Goal: Task Accomplishment & Management: Manage account settings

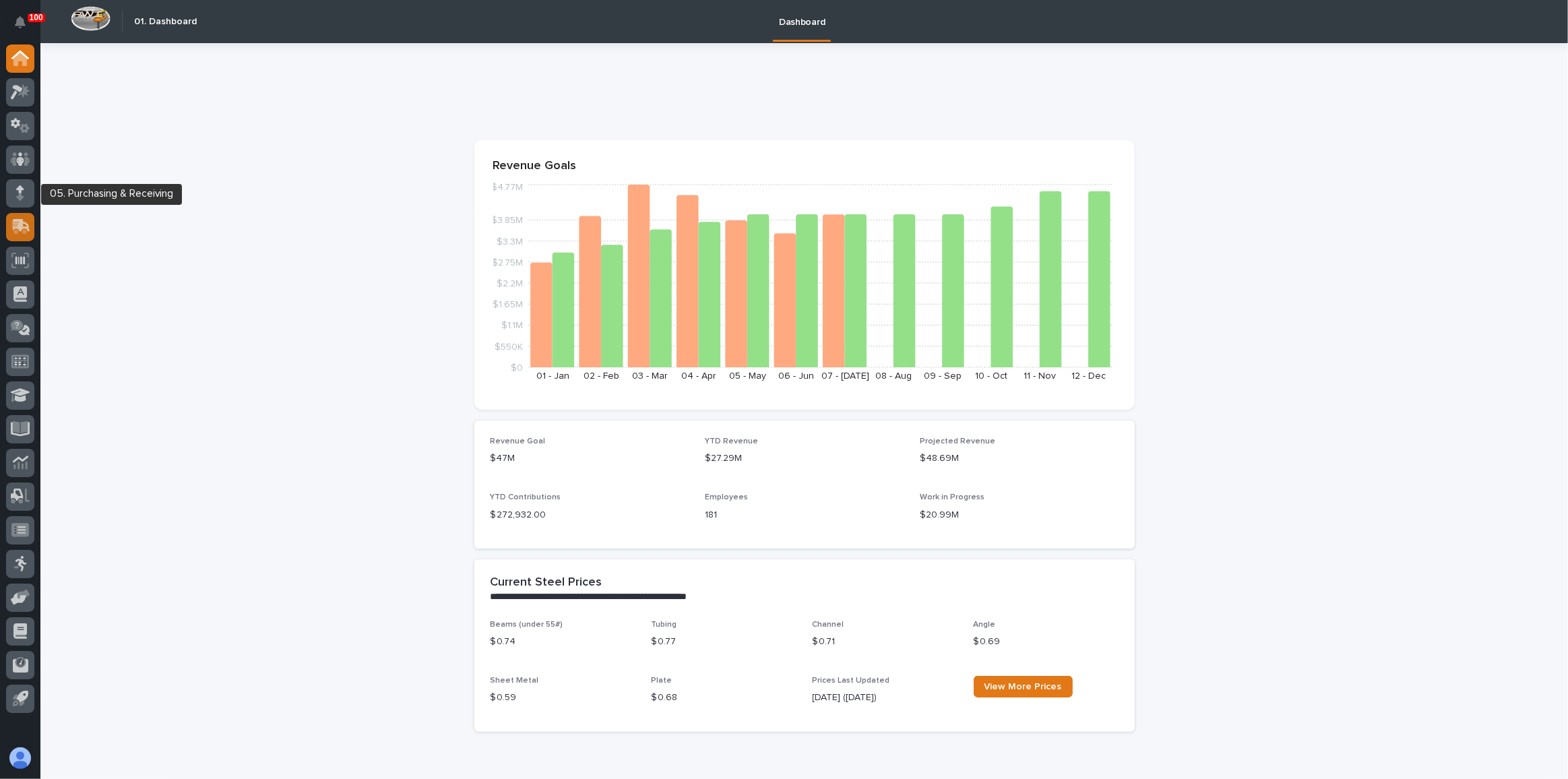
click at [17, 219] on icon at bounding box center [21, 225] width 18 height 13
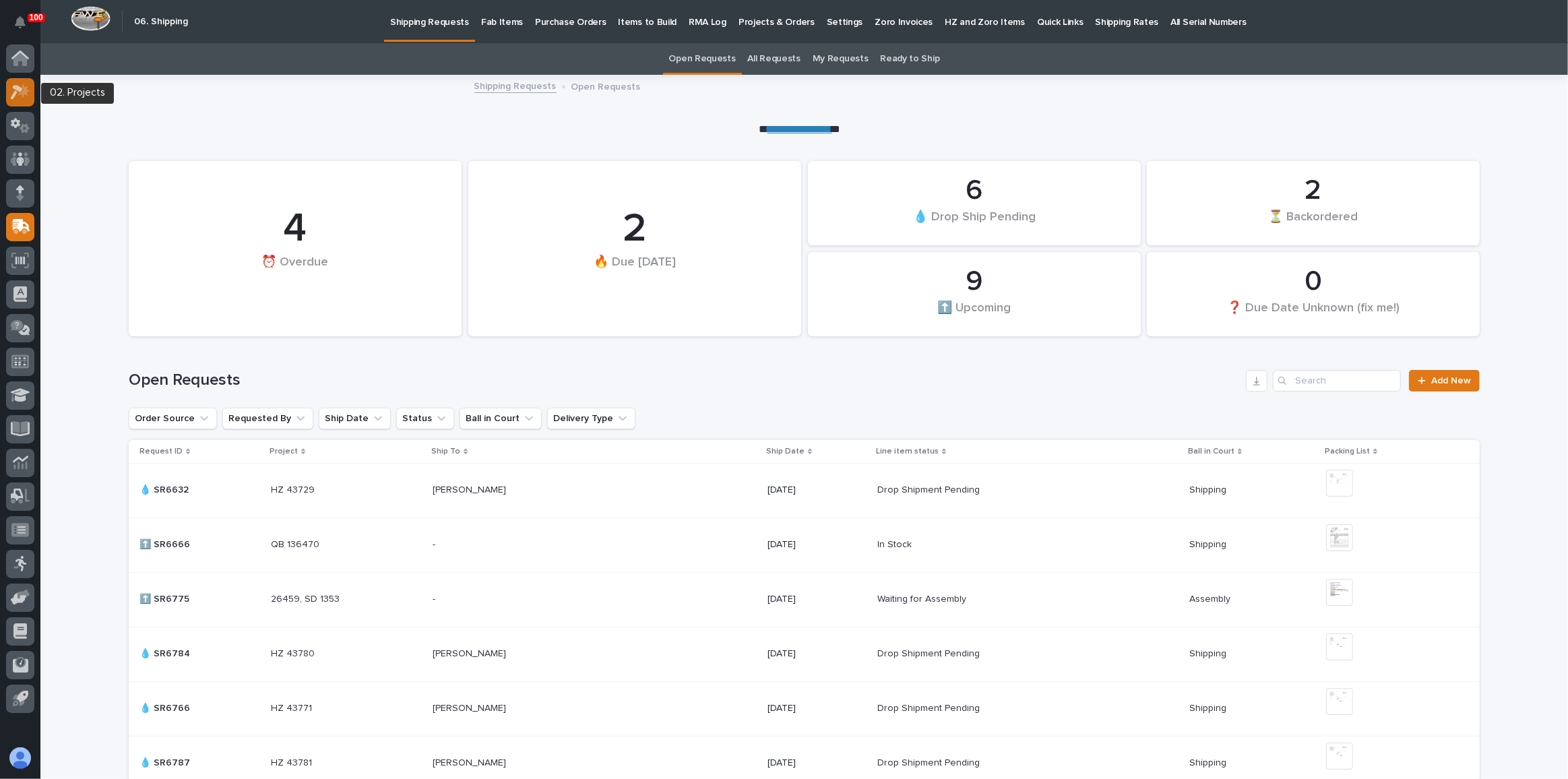
click at [21, 92] on icon at bounding box center [21, 91] width 20 height 15
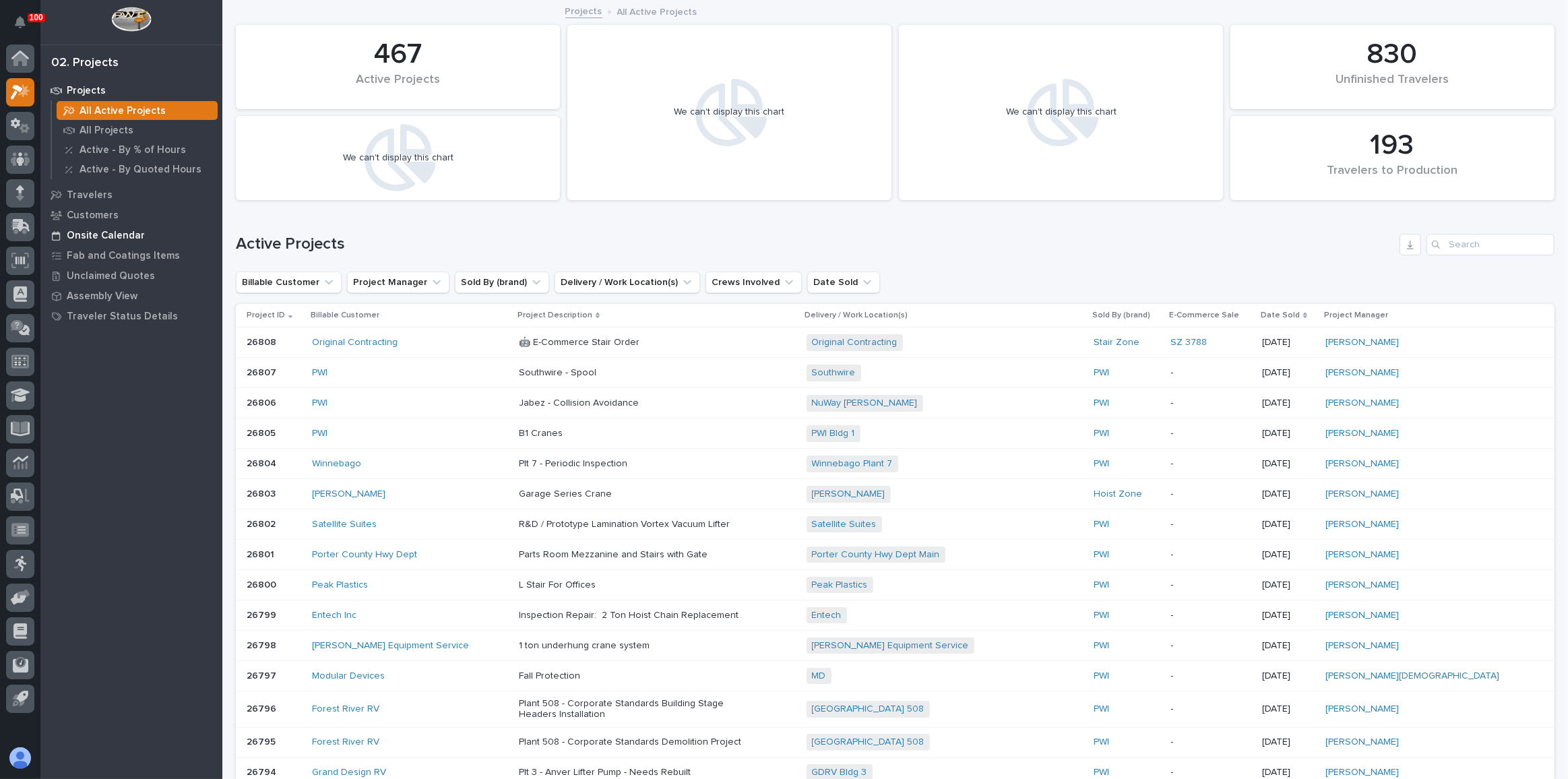
click at [114, 236] on p "Onsite Calendar" at bounding box center [105, 236] width 78 height 13
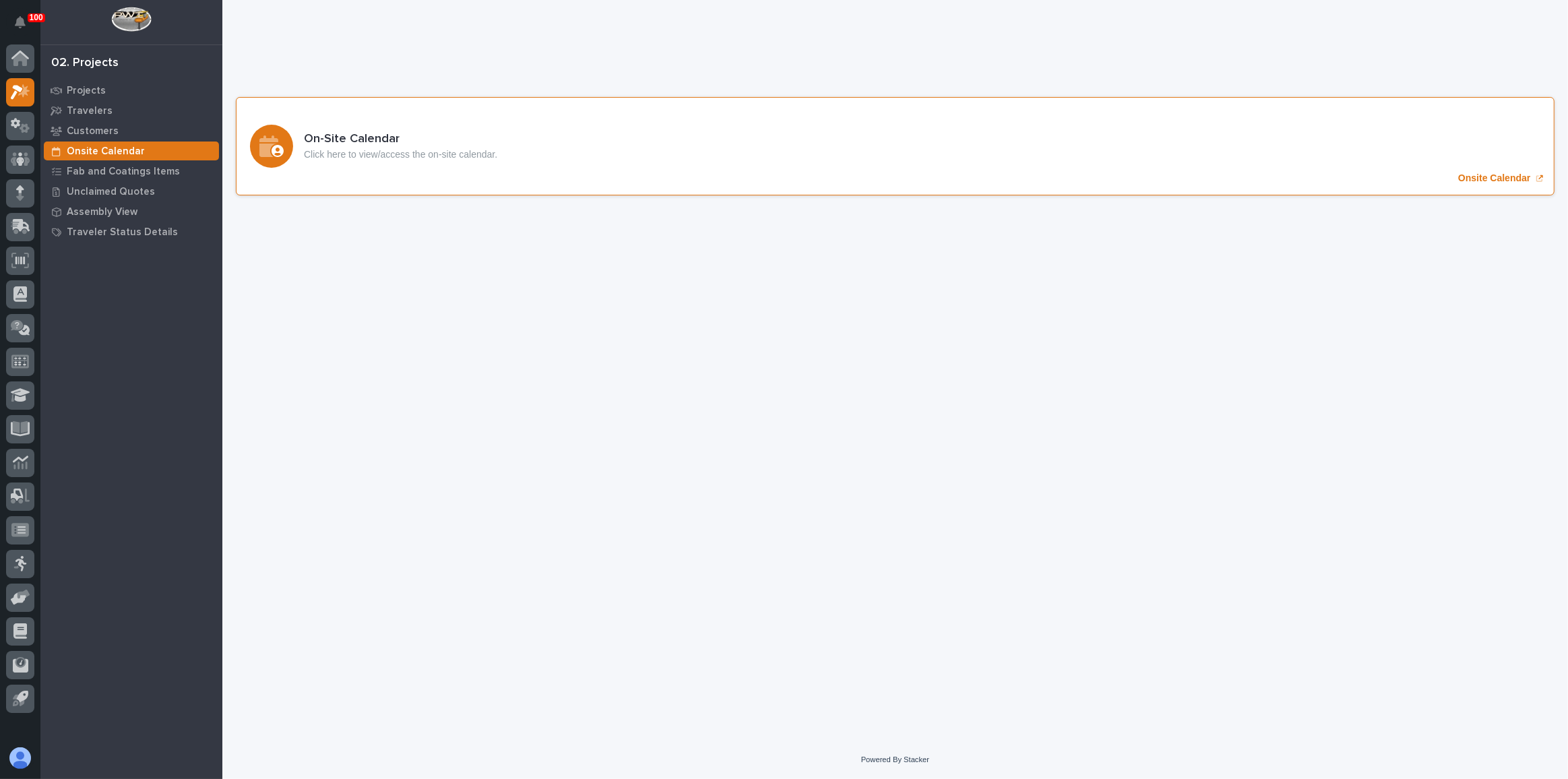
click at [515, 165] on div "On-Site Calendar Click here to view/access the on-site calendar. Onsite Calendar" at bounding box center [895, 147] width 1319 height 98
click at [15, 222] on icon at bounding box center [19, 228] width 16 height 13
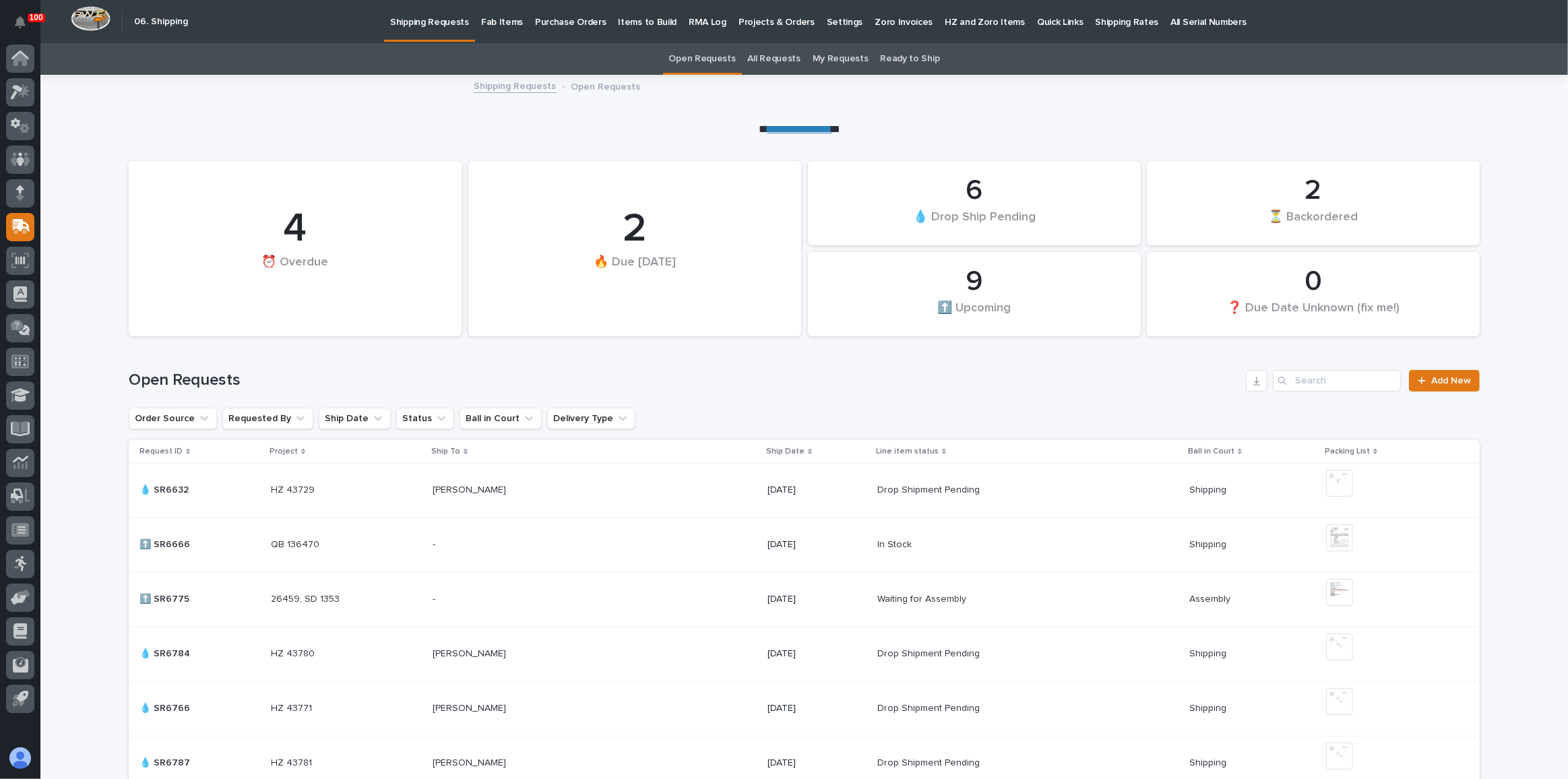
click at [1037, 23] on p "Quick Links" at bounding box center [1060, 14] width 46 height 29
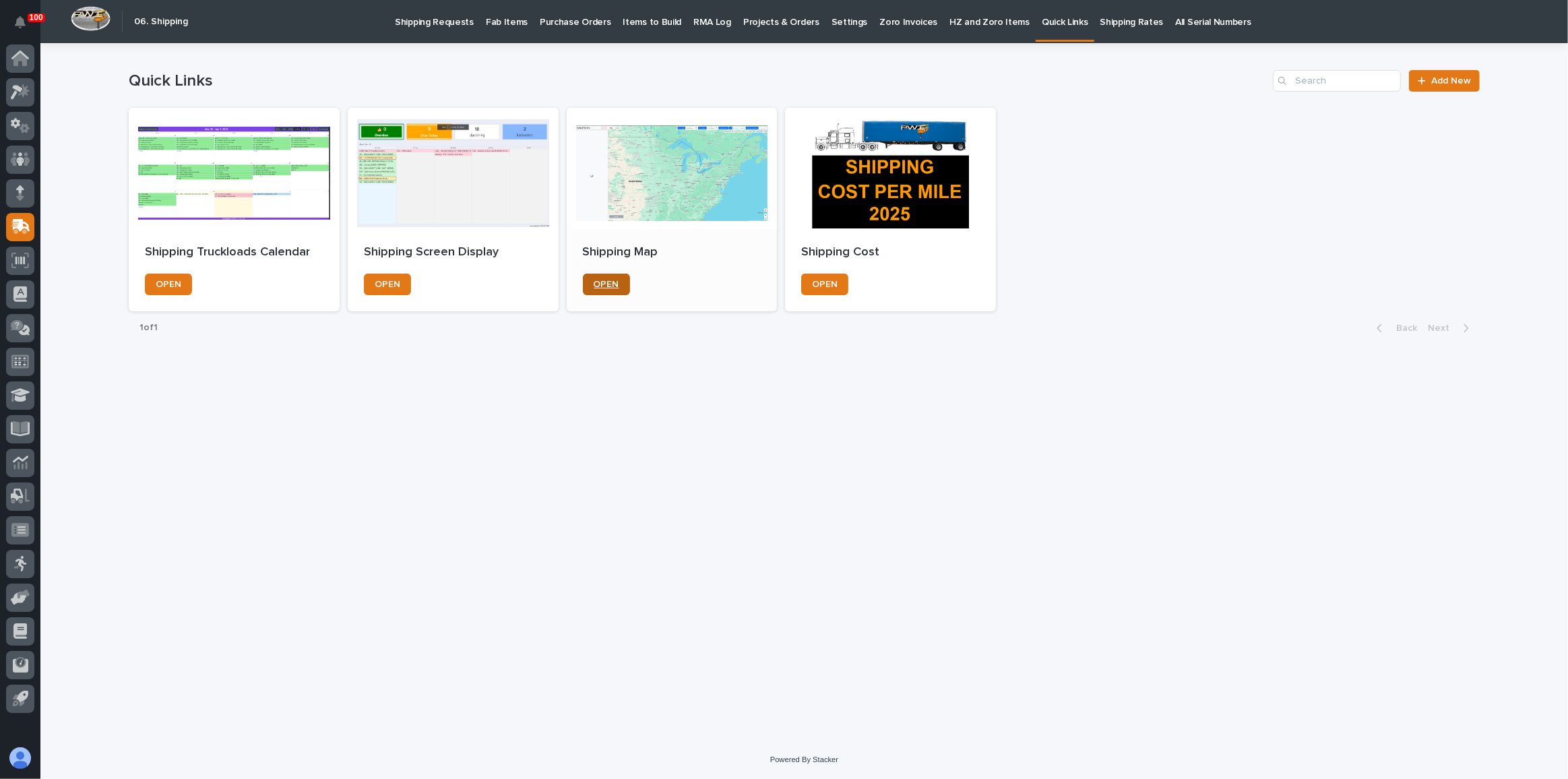
click at [600, 287] on span "OPEN" at bounding box center [606, 284] width 26 height 10
click at [424, 26] on p "Shipping Requests" at bounding box center [434, 14] width 79 height 29
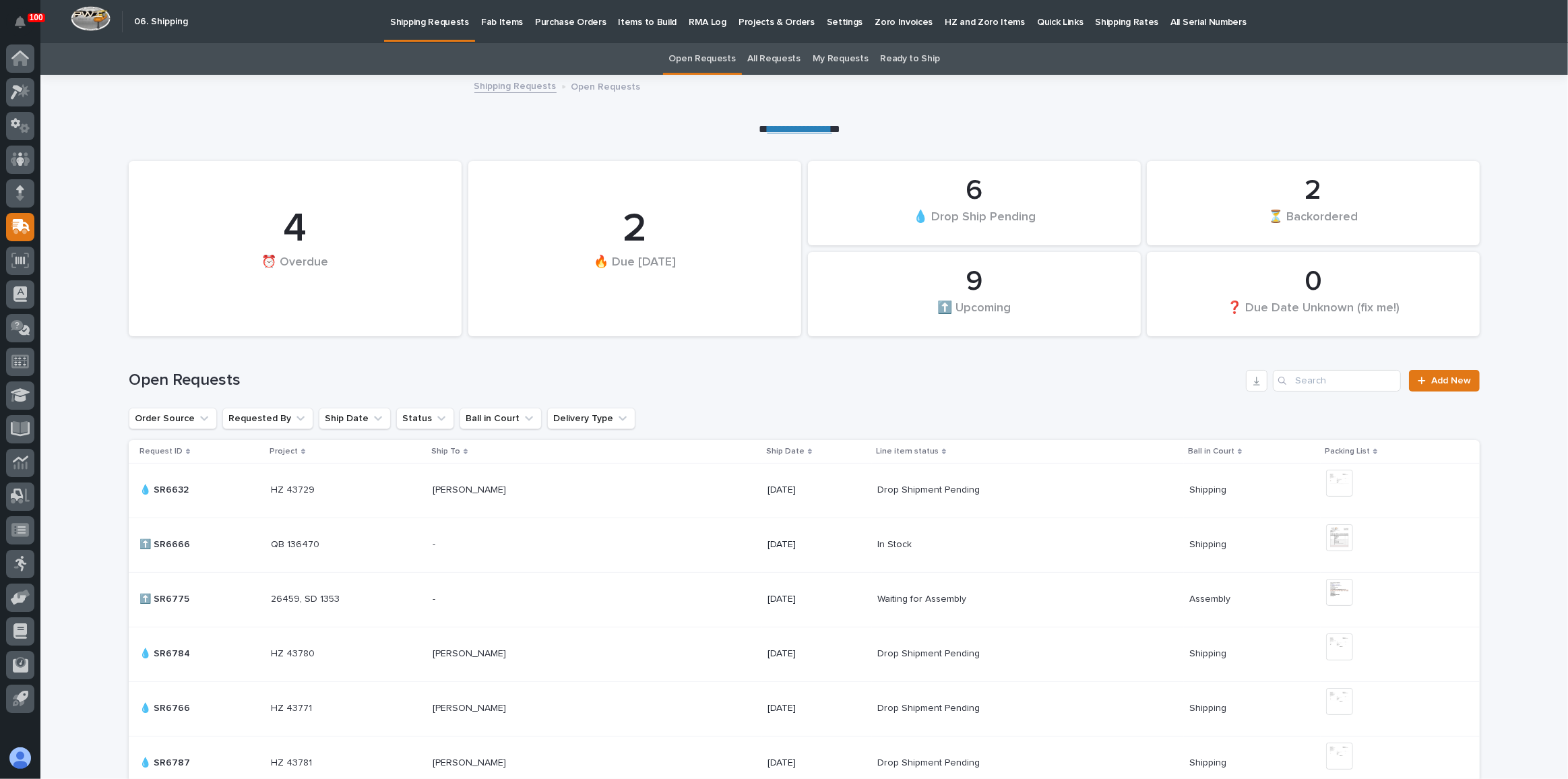
click at [755, 55] on link "All Requests" at bounding box center [774, 58] width 53 height 31
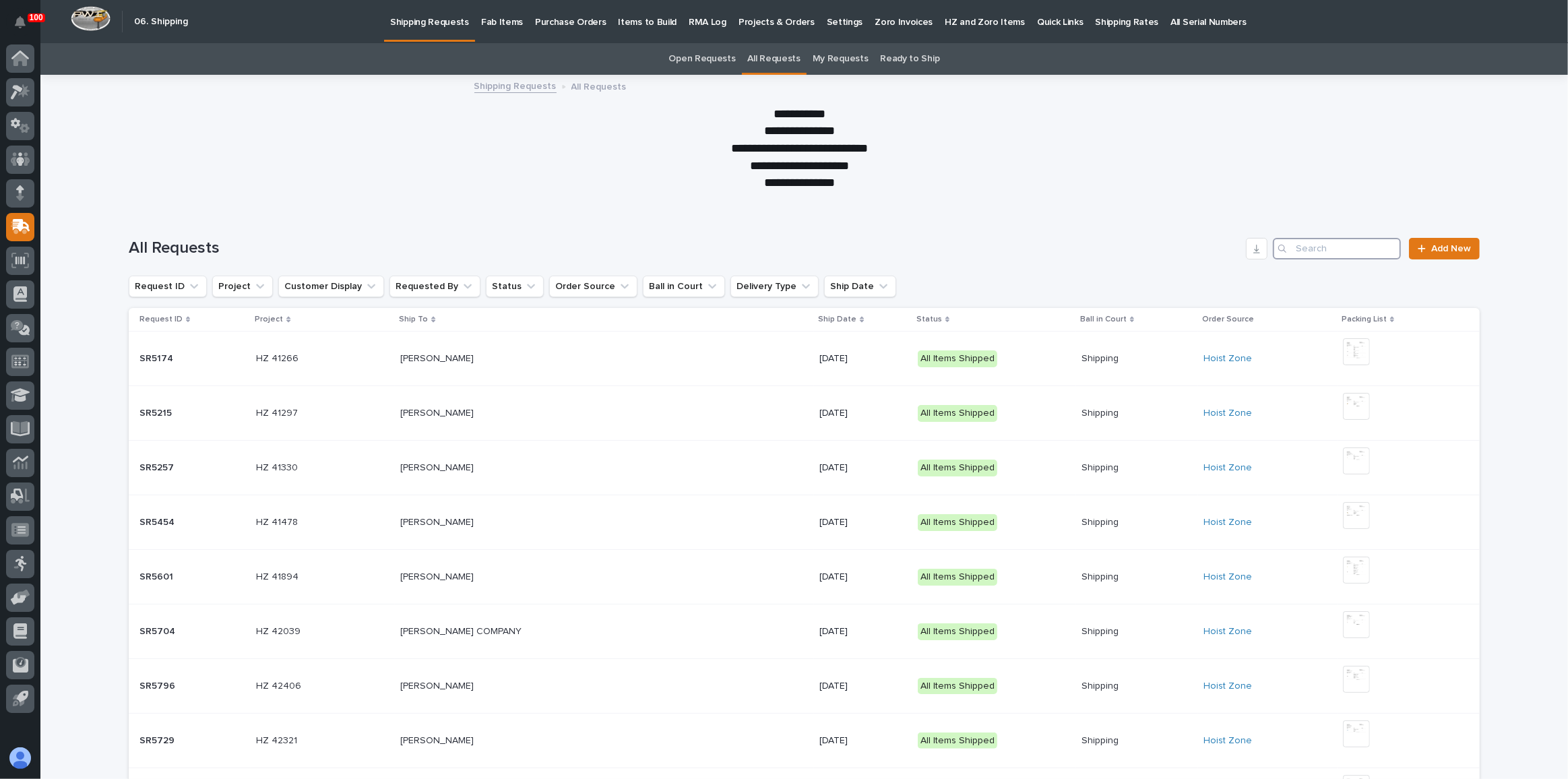
click at [1045, 253] on input "Search" at bounding box center [1336, 249] width 128 height 21
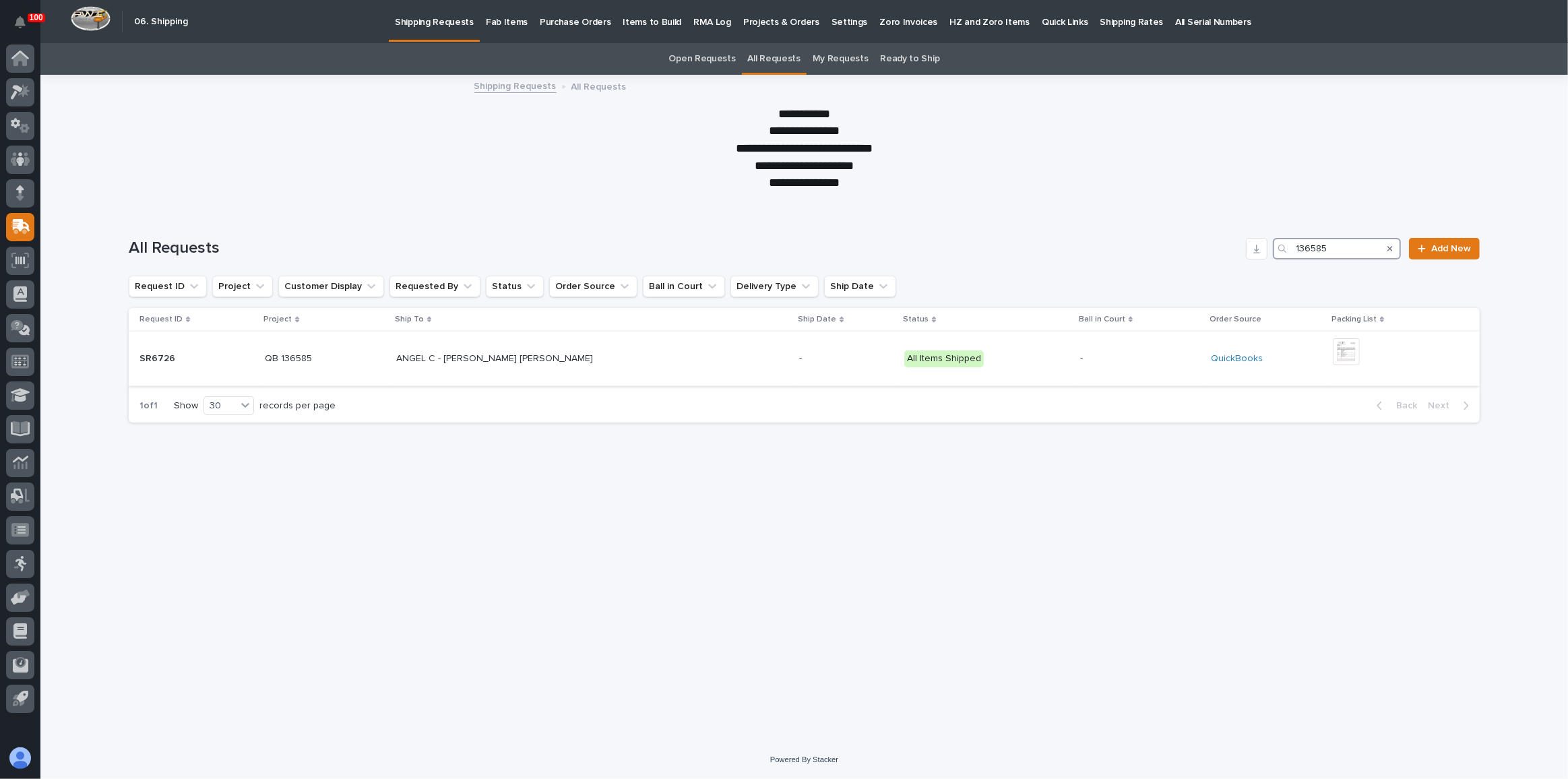
type input "136585"
click at [639, 336] on td "ANGEL C - [PERSON_NAME] [PERSON_NAME] C - [PERSON_NAME] [PERSON_NAME]" at bounding box center [593, 359] width 404 height 55
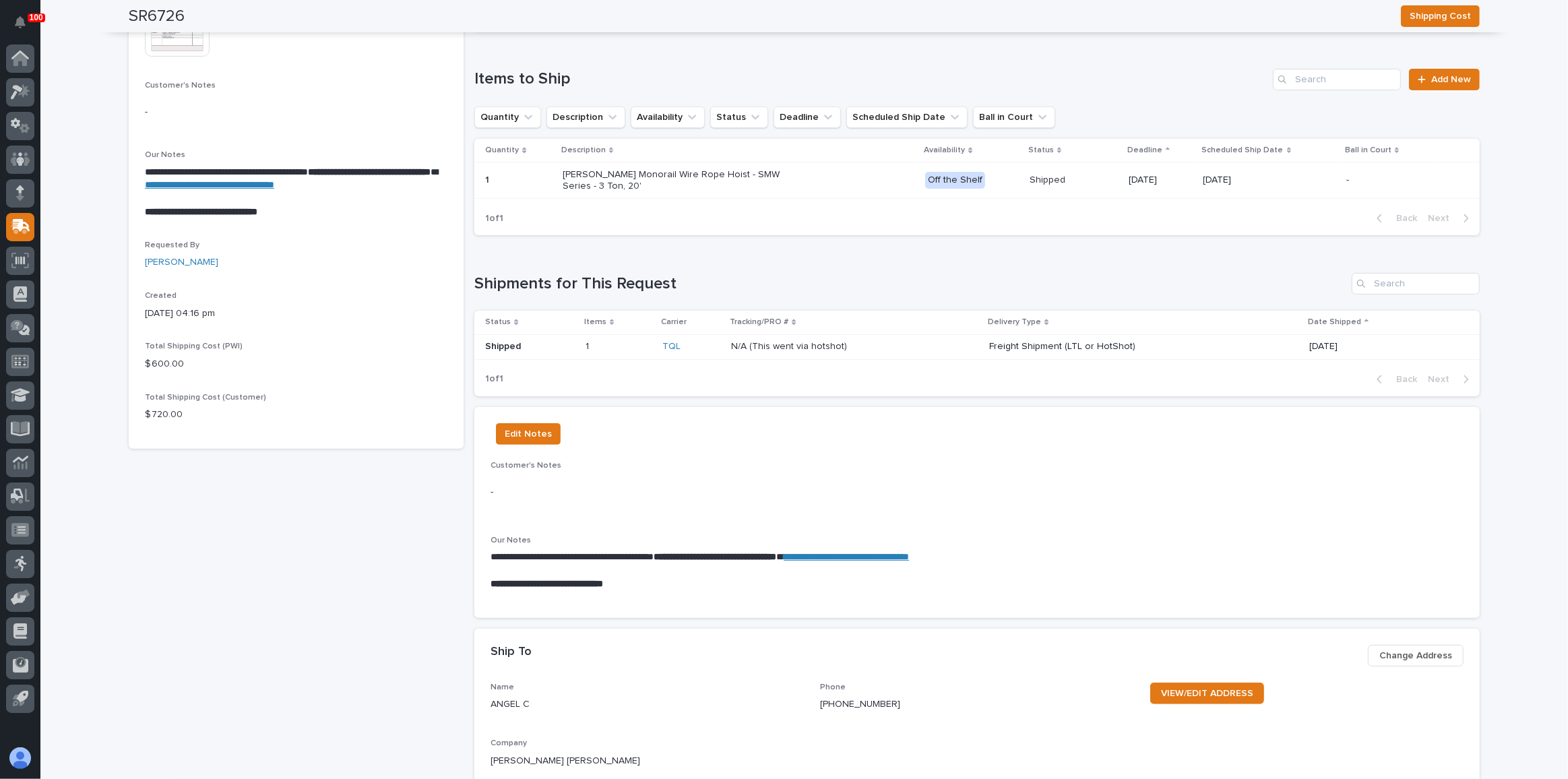
scroll to position [306, 0]
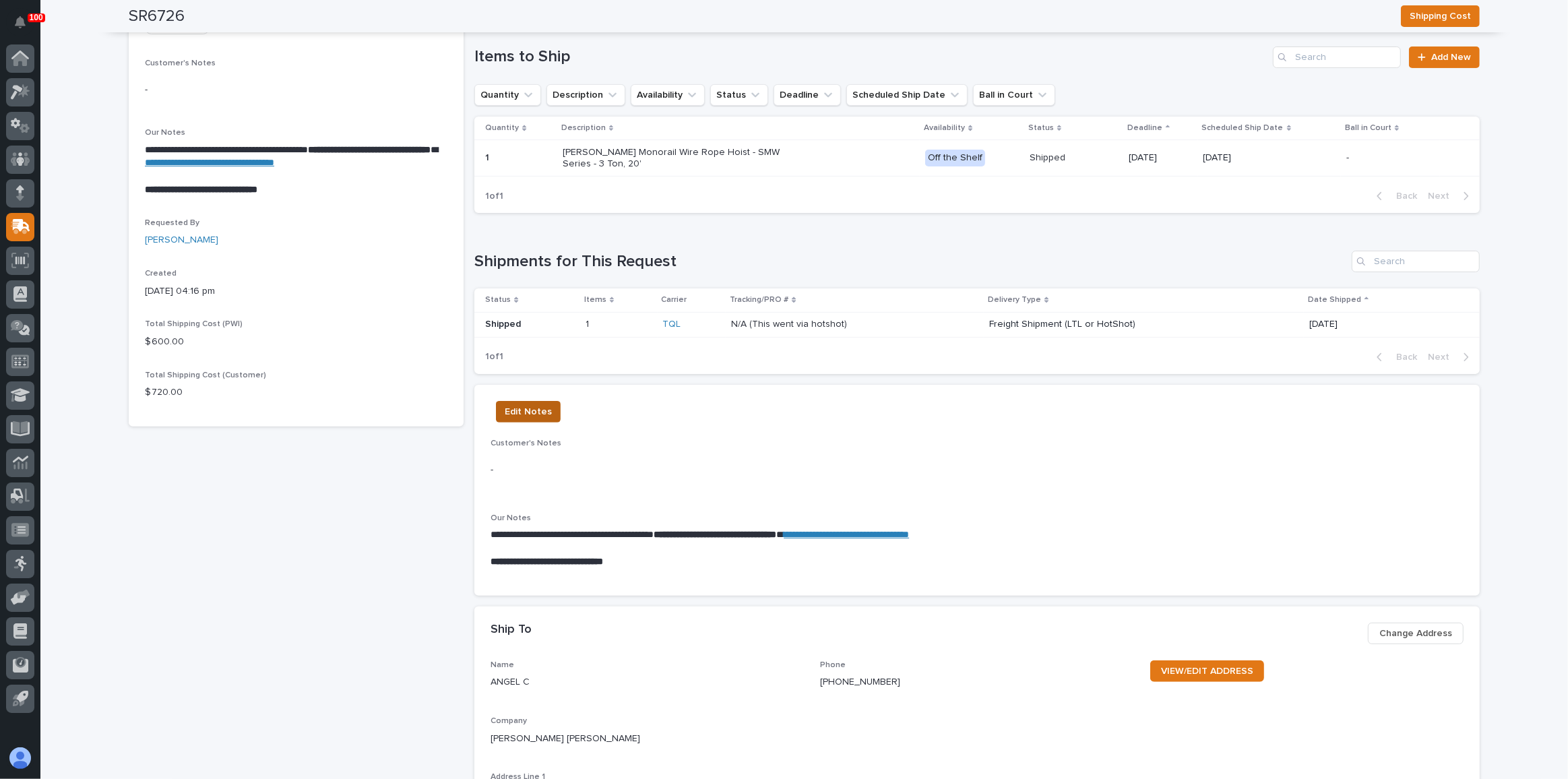
click at [527, 409] on span "Edit Notes" at bounding box center [528, 412] width 47 height 16
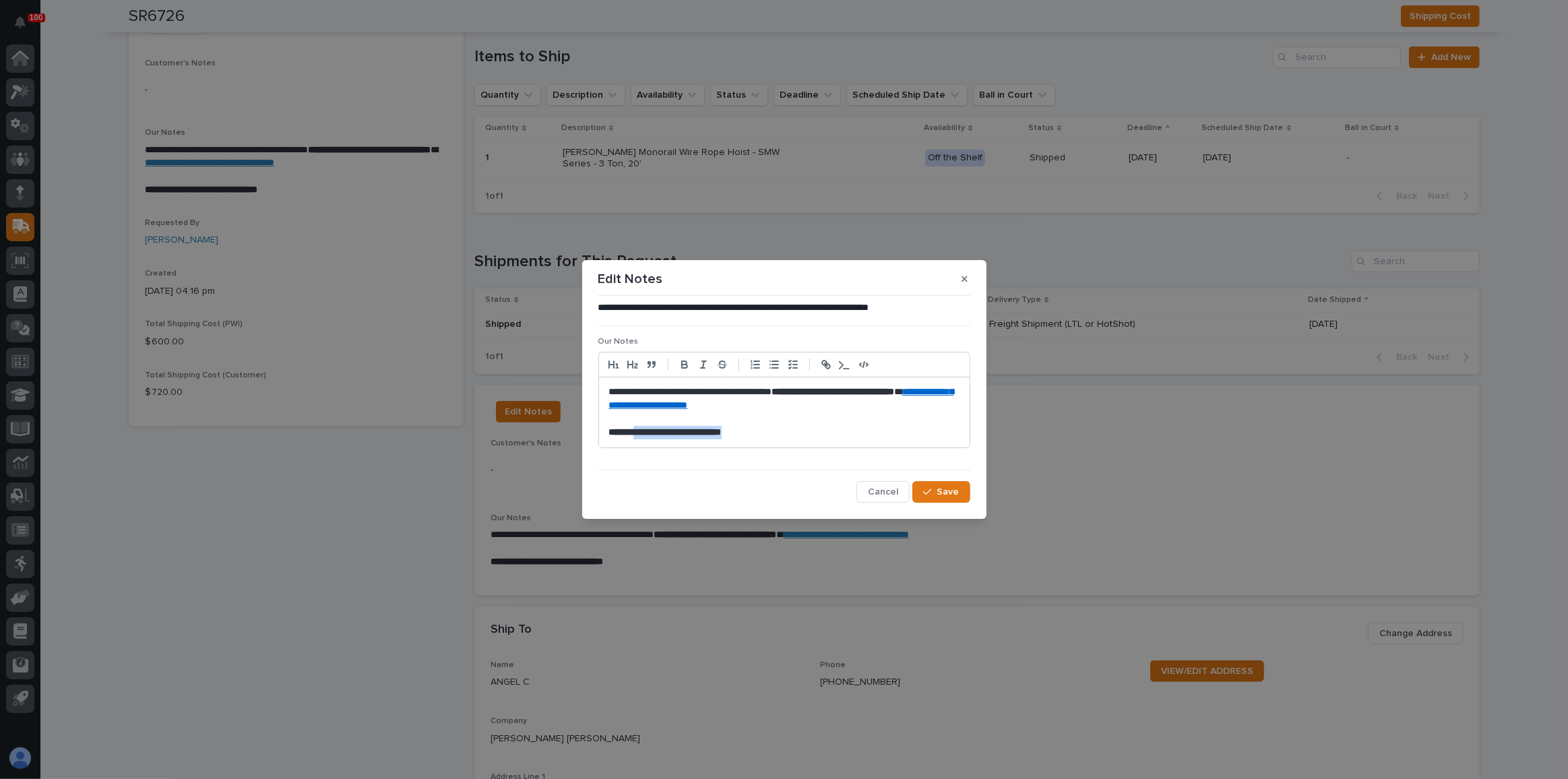
drag, startPoint x: 777, startPoint y: 433, endPoint x: 642, endPoint y: 447, distance: 135.7
click at [642, 447] on div "**********" at bounding box center [784, 411] width 372 height 71
click at [923, 494] on button "Save" at bounding box center [941, 492] width 57 height 21
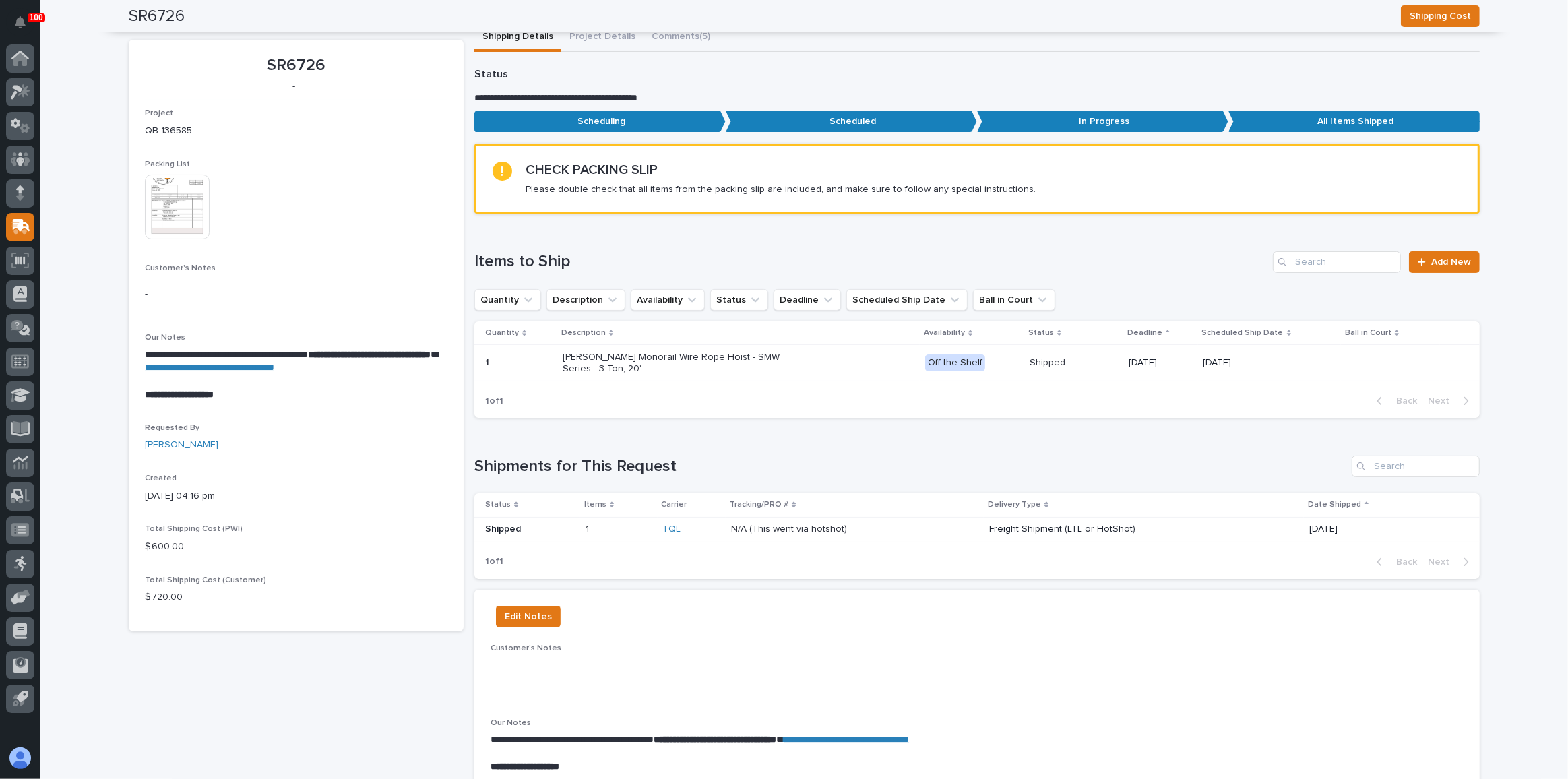
scroll to position [0, 0]
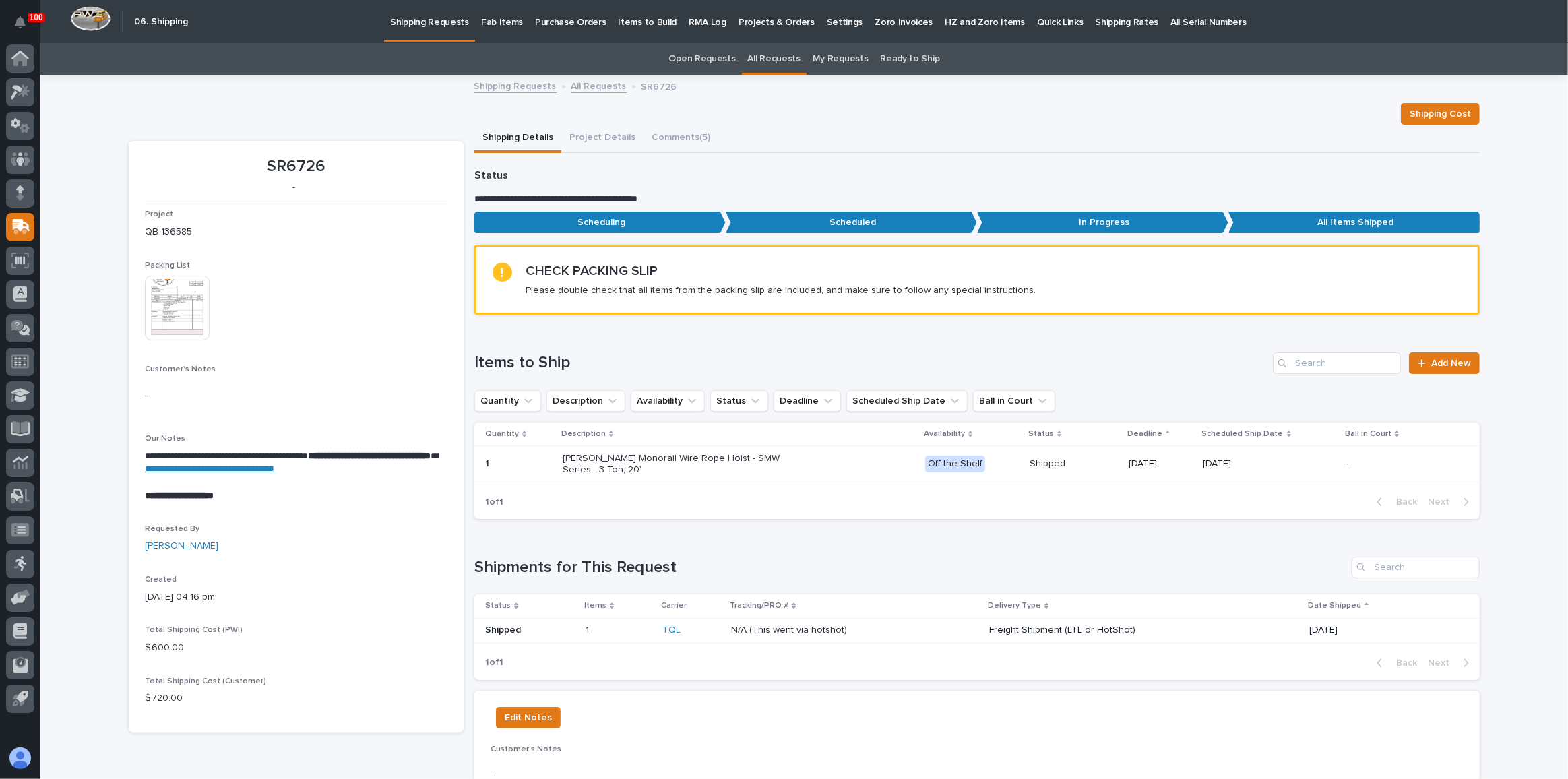
click at [176, 302] on img at bounding box center [177, 308] width 64 height 64
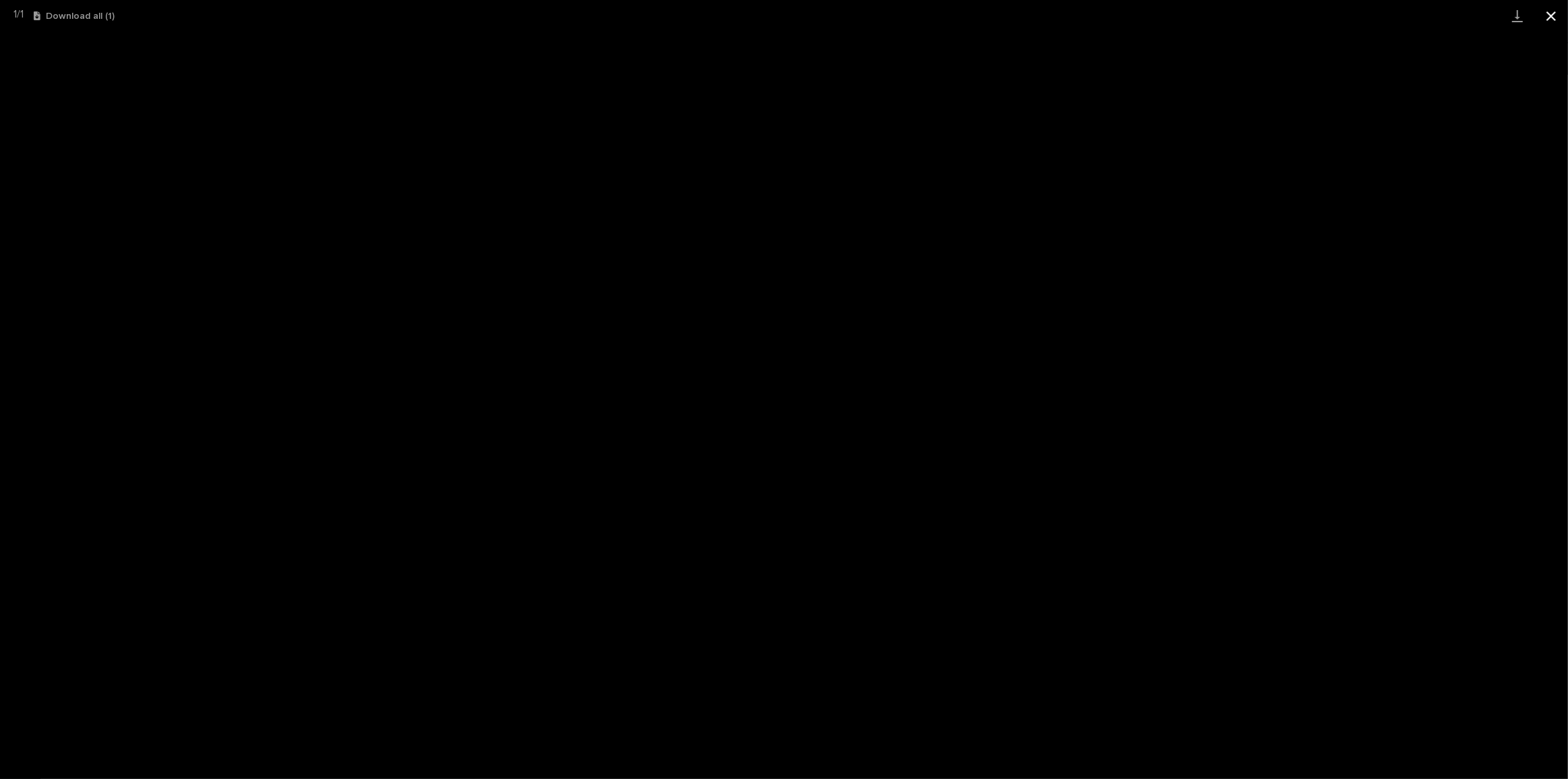
click at [1045, 4] on button "Close gallery" at bounding box center [1551, 15] width 34 height 31
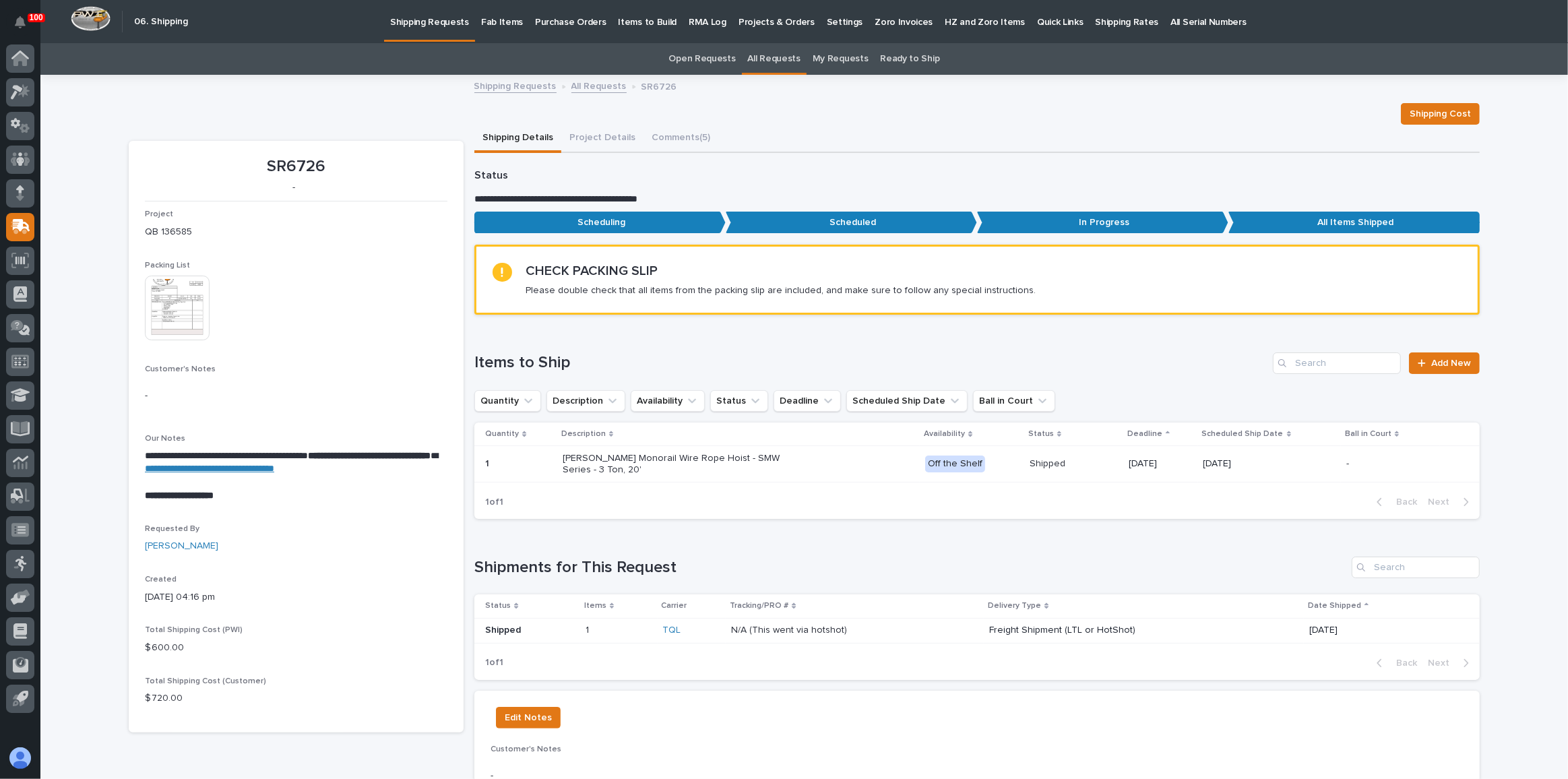
click at [409, 24] on p "Shipping Requests" at bounding box center [429, 14] width 79 height 29
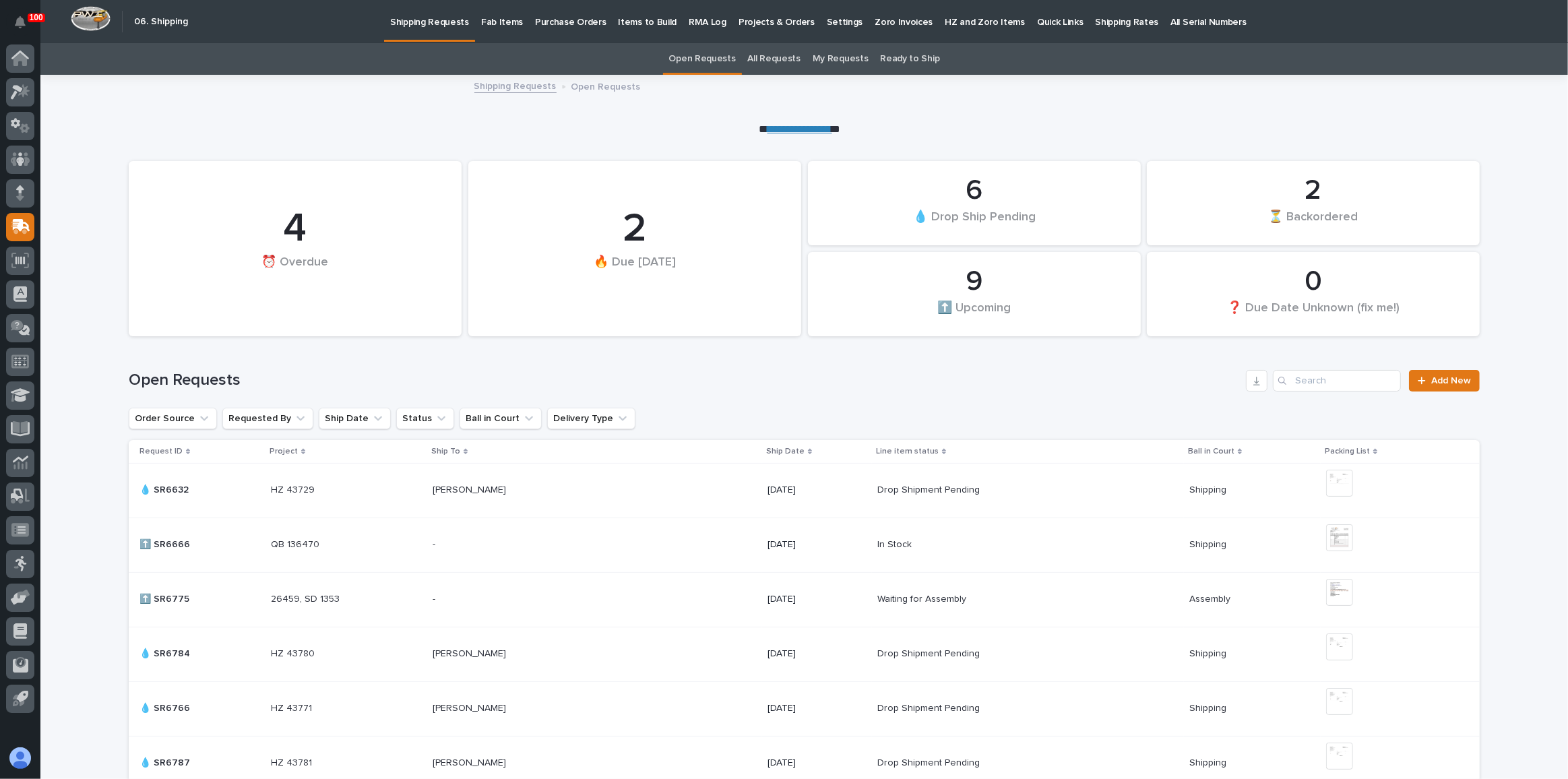
click at [493, 19] on p "Fab Items" at bounding box center [502, 14] width 42 height 29
